Goal: Find specific page/section: Find specific page/section

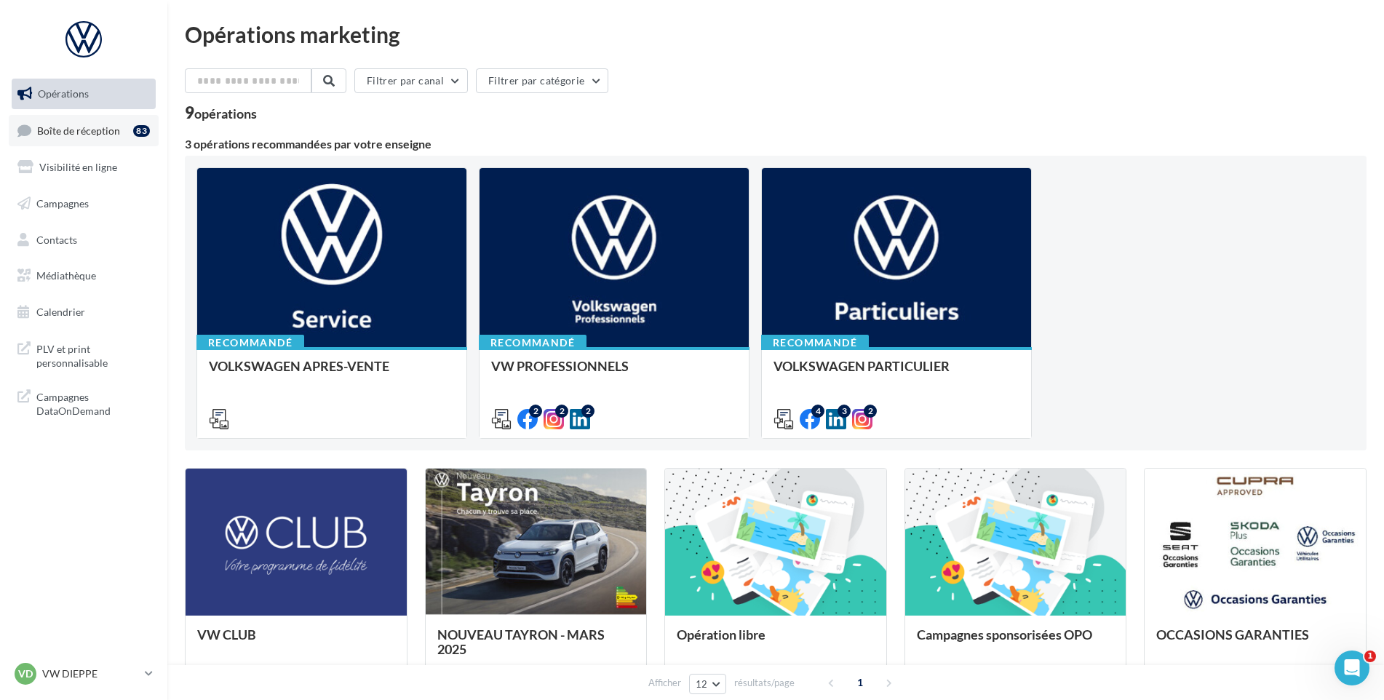
click at [57, 136] on span "Boîte de réception" at bounding box center [78, 130] width 83 height 12
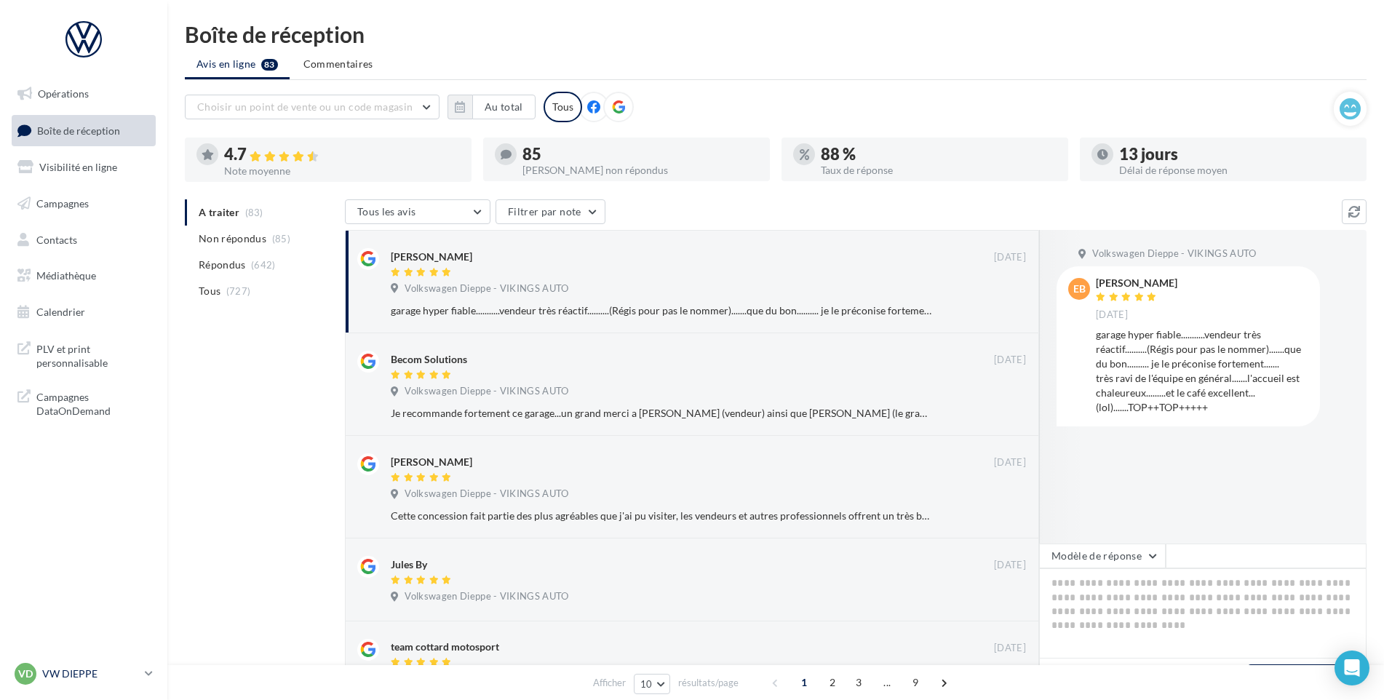
click at [65, 665] on div "VD VW DIEPPE vw-die-vau" at bounding box center [77, 674] width 124 height 22
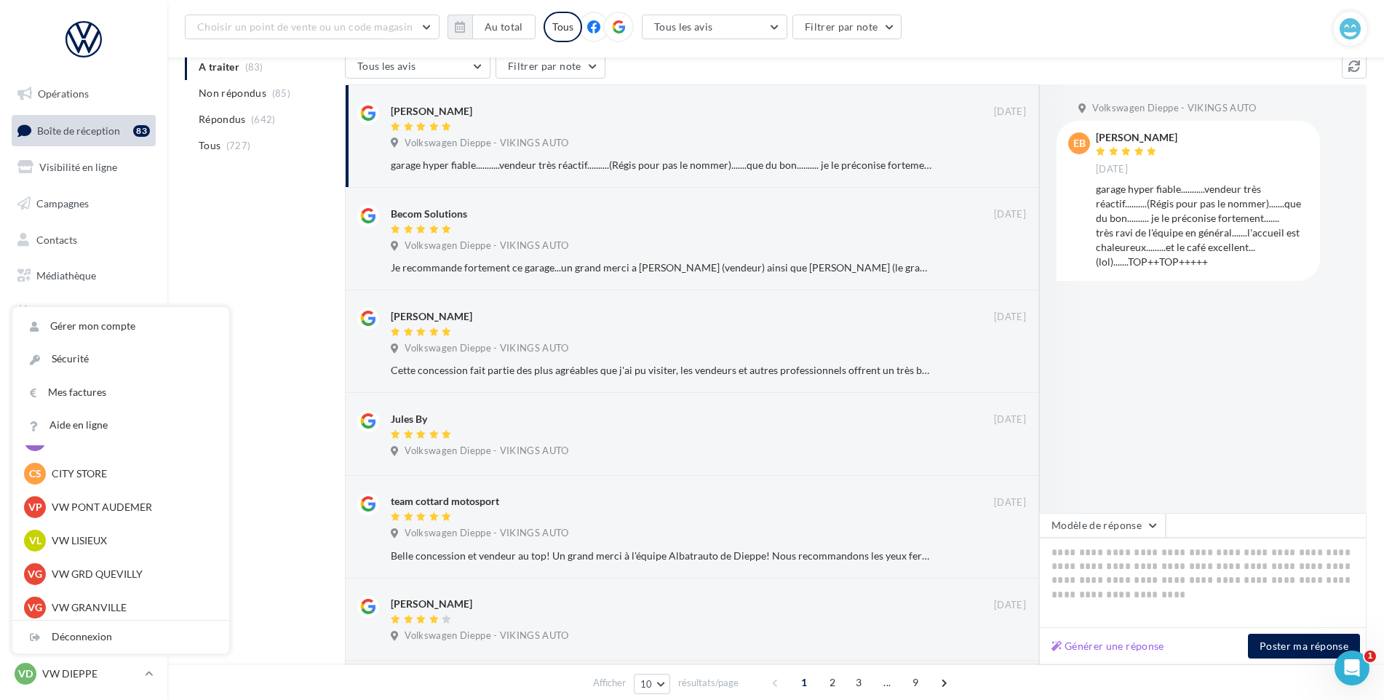
scroll to position [250, 0]
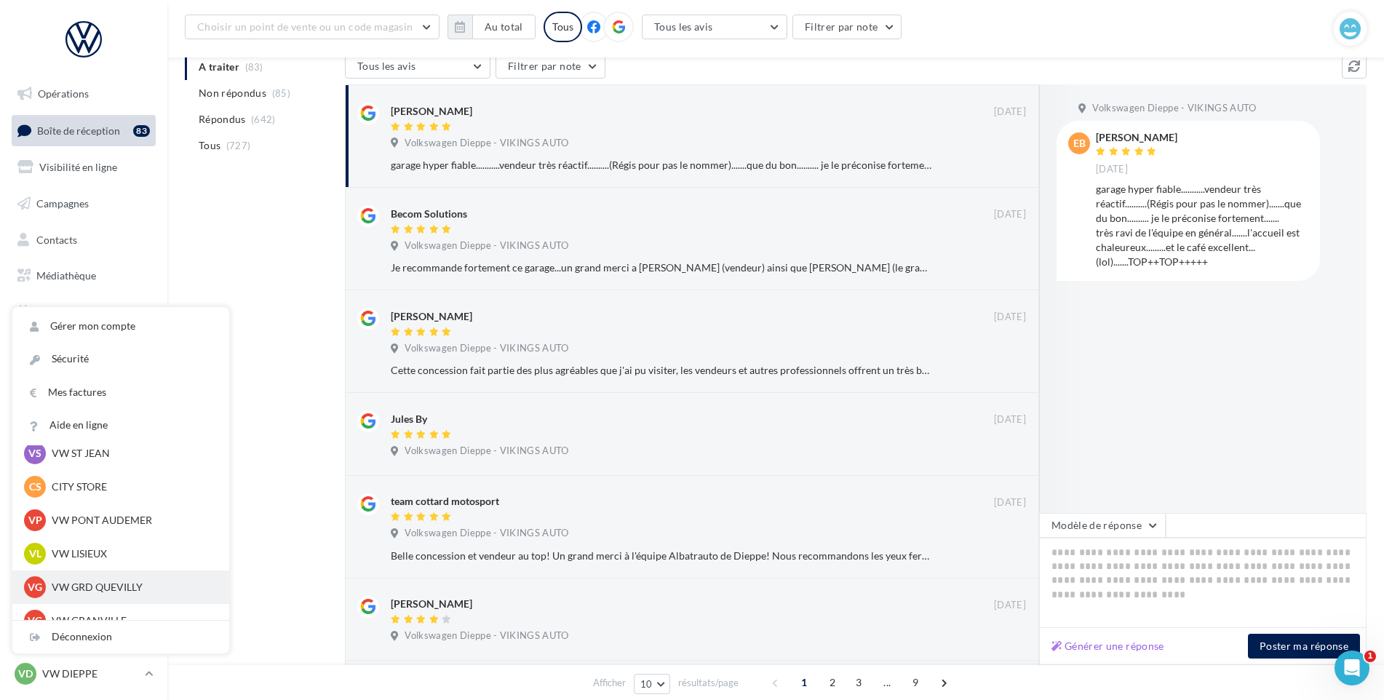
click at [101, 585] on p "VW GRD QUEVILLY" at bounding box center [132, 587] width 160 height 15
